Goal: Check status: Check status

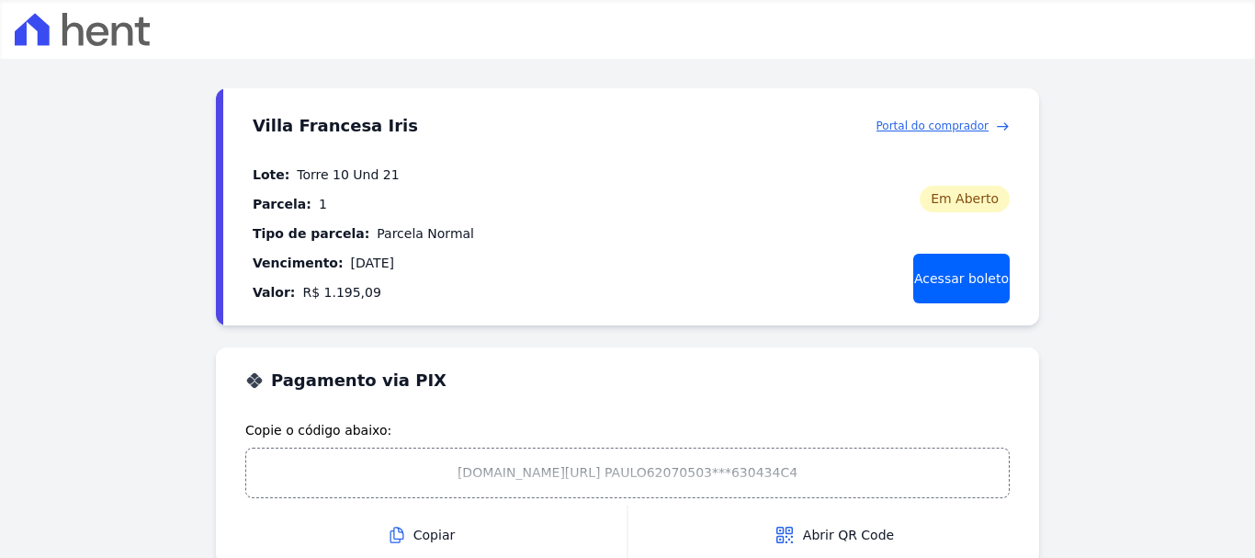
click at [947, 128] on span "Portal do comprador" at bounding box center [932, 126] width 113 height 17
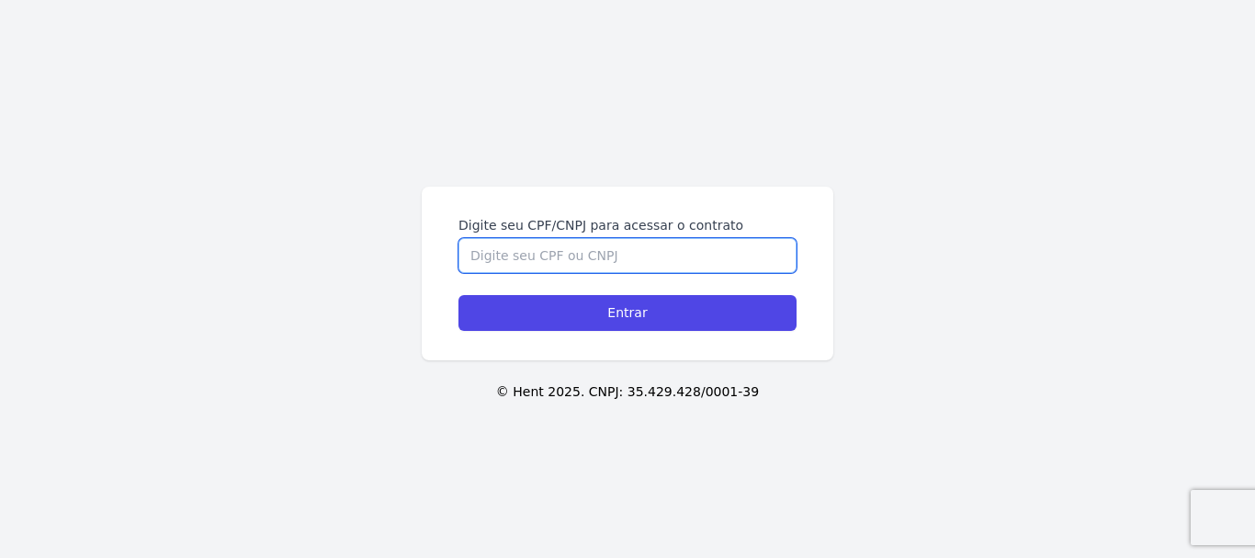
click at [649, 254] on input "Digite seu CPF/CNPJ para acessar o contrato" at bounding box center [627, 255] width 338 height 35
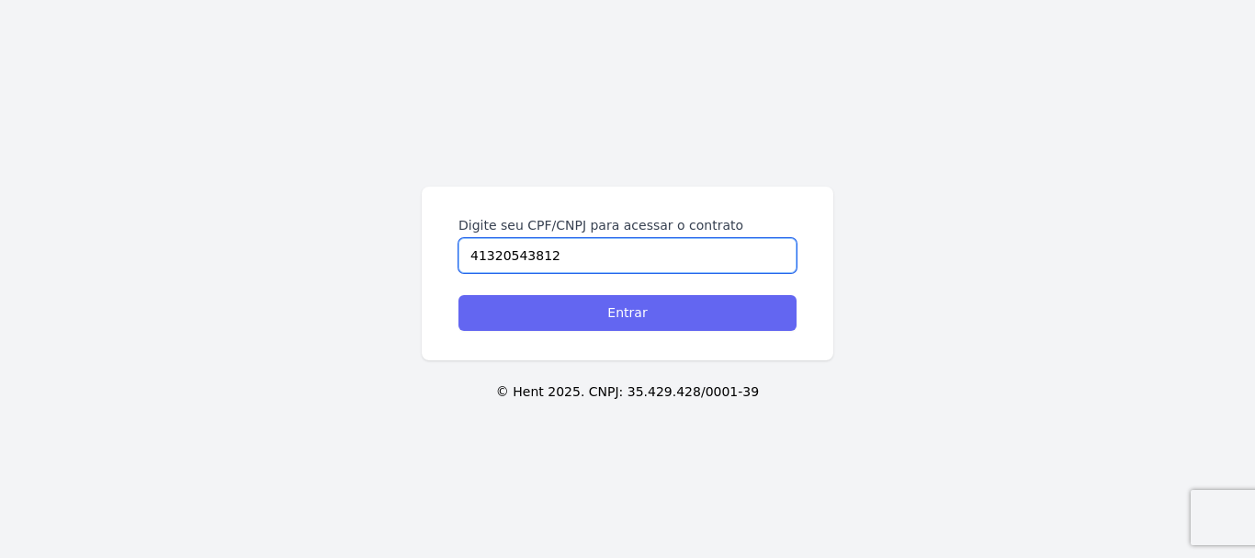
type input "41320543812"
click at [587, 305] on input "Entrar" at bounding box center [627, 313] width 338 height 36
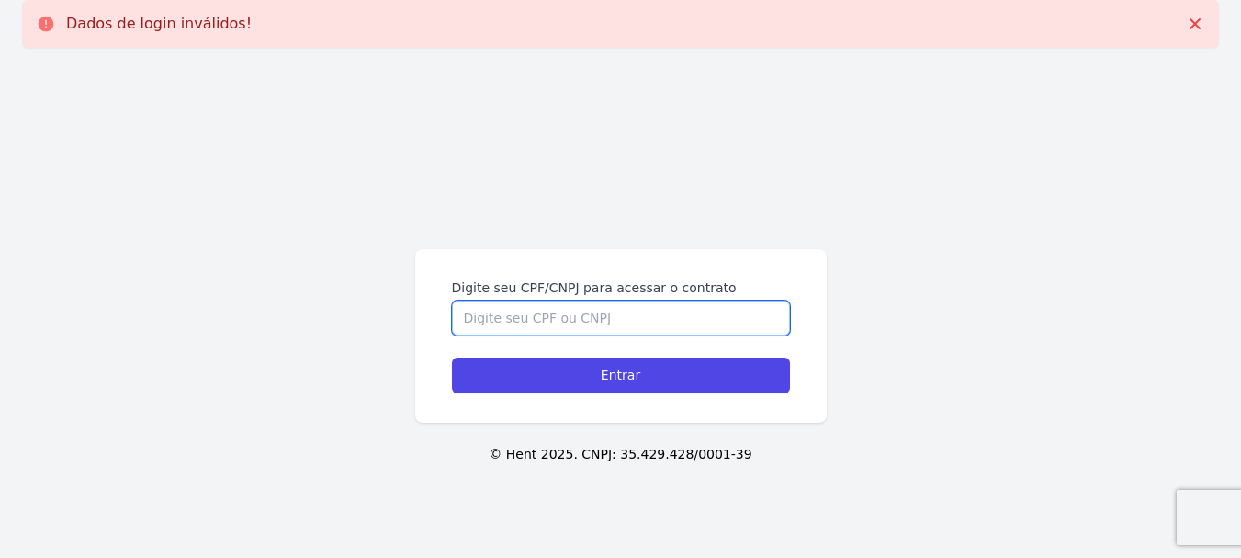
click at [591, 310] on input "Digite seu CPF/CNPJ para acessar o contrato" at bounding box center [621, 317] width 338 height 35
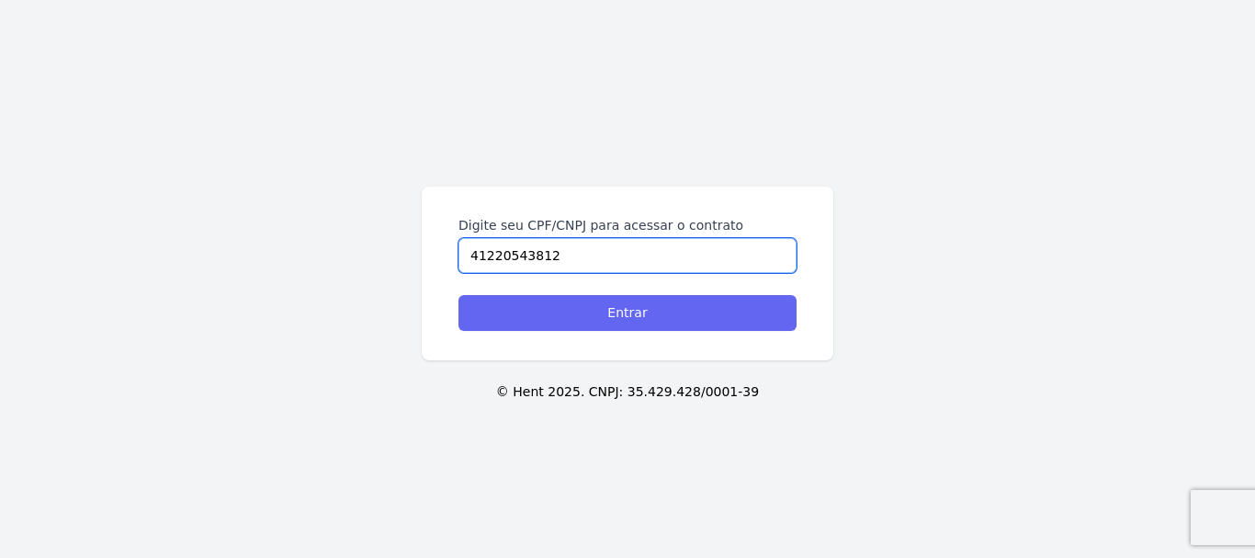
type input "41220543812"
click at [597, 307] on input "Entrar" at bounding box center [627, 313] width 338 height 36
